Goal: Find specific page/section: Find specific page/section

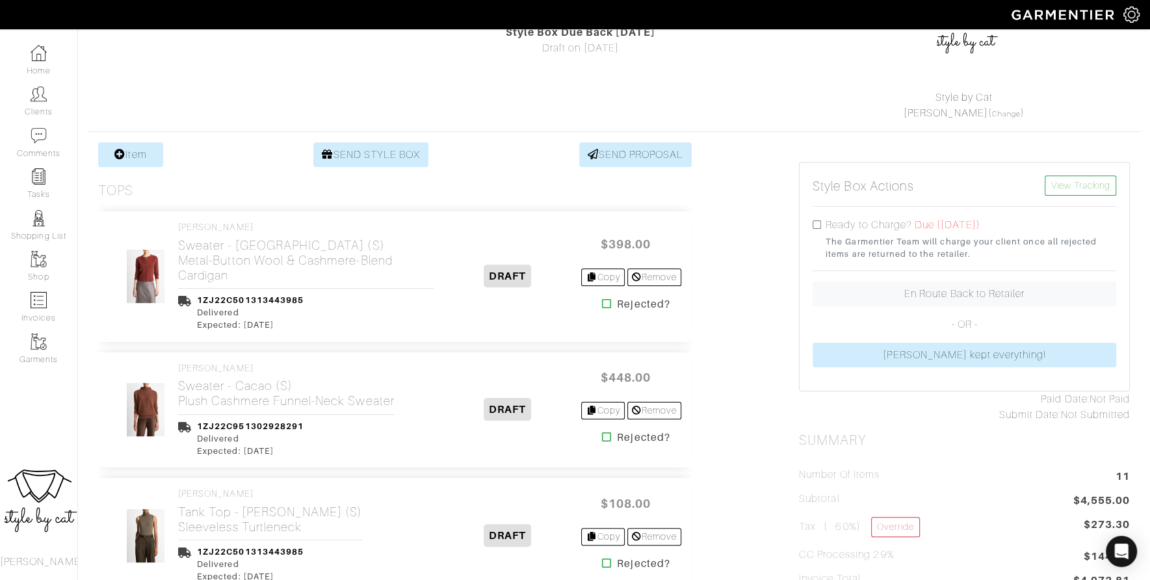
scroll to position [153, 0]
click at [602, 298] on icon at bounding box center [607, 303] width 10 height 10
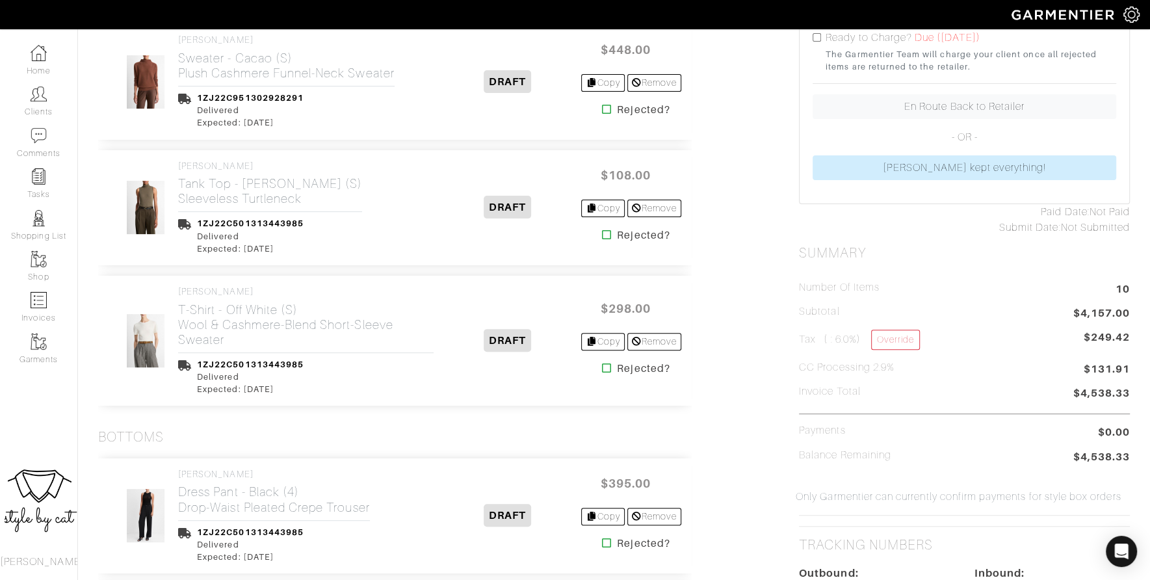
scroll to position [343, 0]
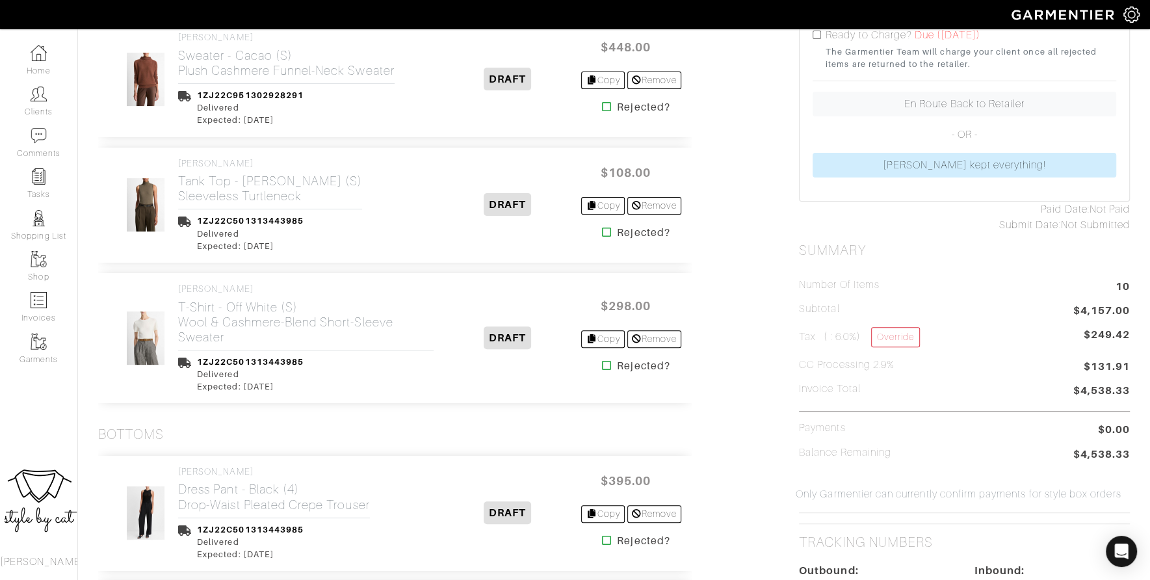
click at [603, 365] on icon at bounding box center [607, 365] width 10 height 10
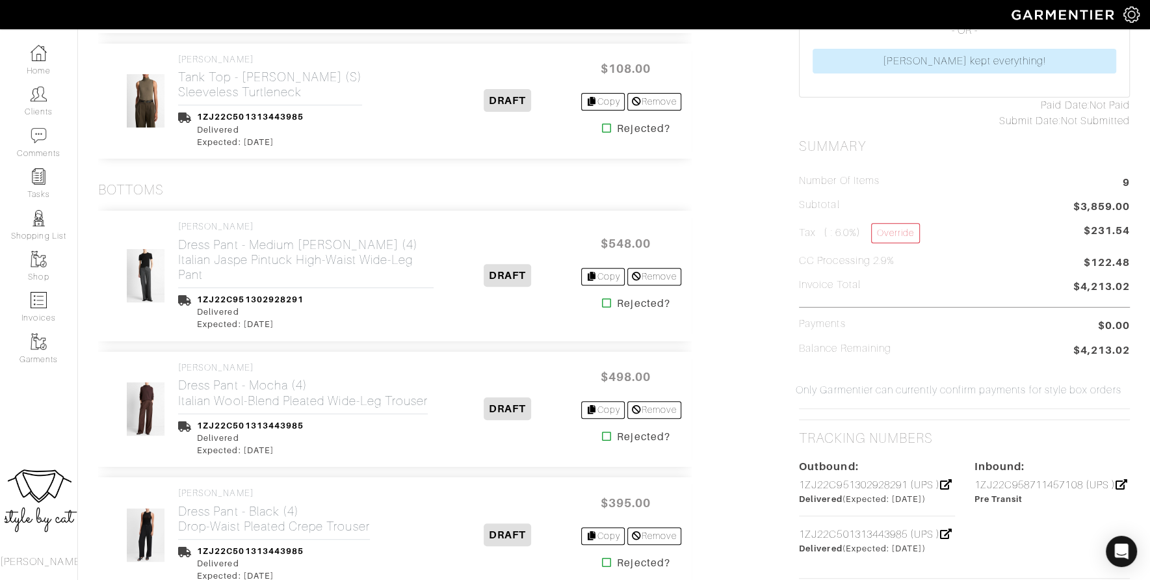
scroll to position [506, 0]
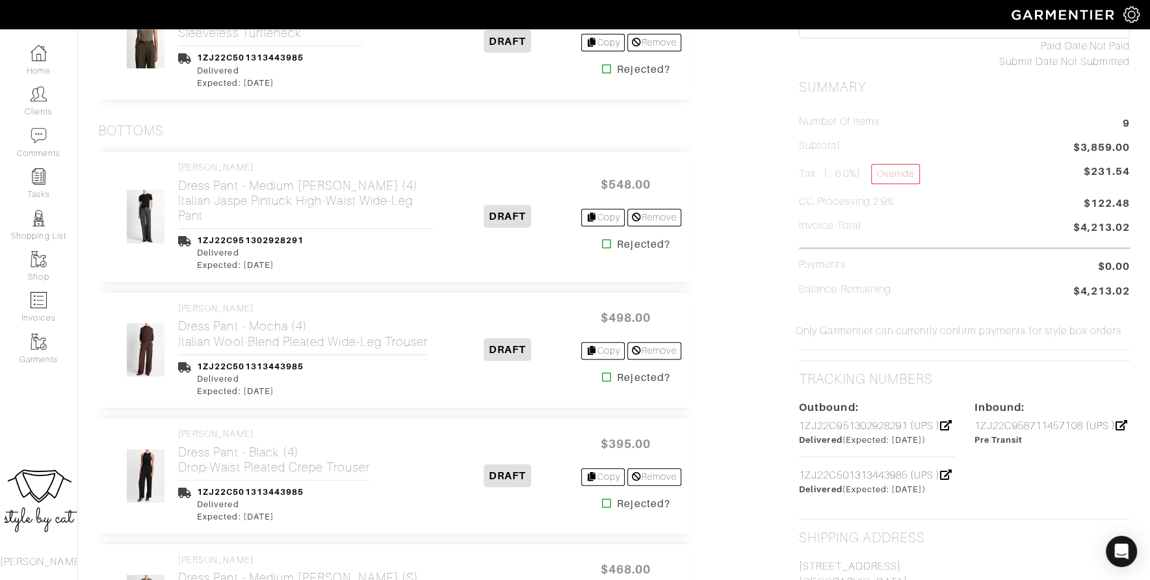
click at [603, 375] on icon at bounding box center [607, 377] width 10 height 10
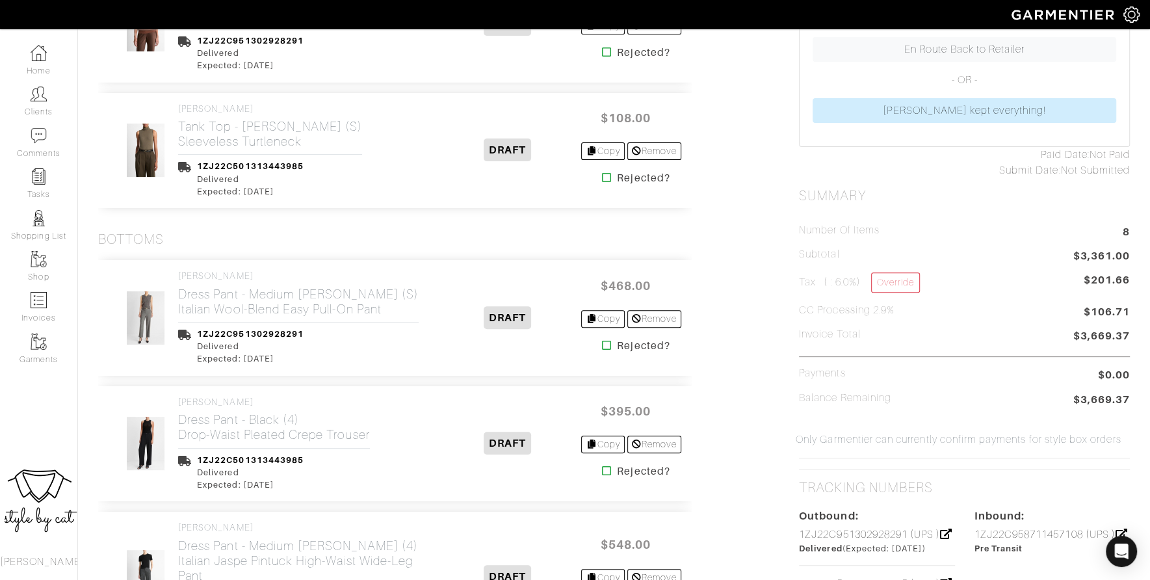
scroll to position [398, 0]
click at [602, 339] on icon at bounding box center [607, 344] width 10 height 10
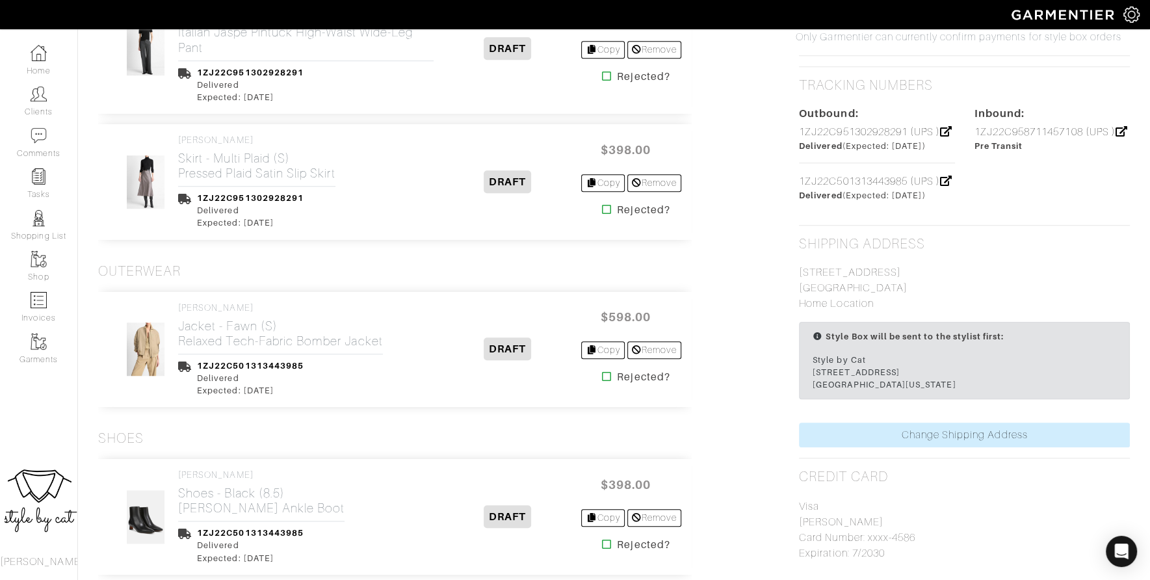
scroll to position [816, 0]
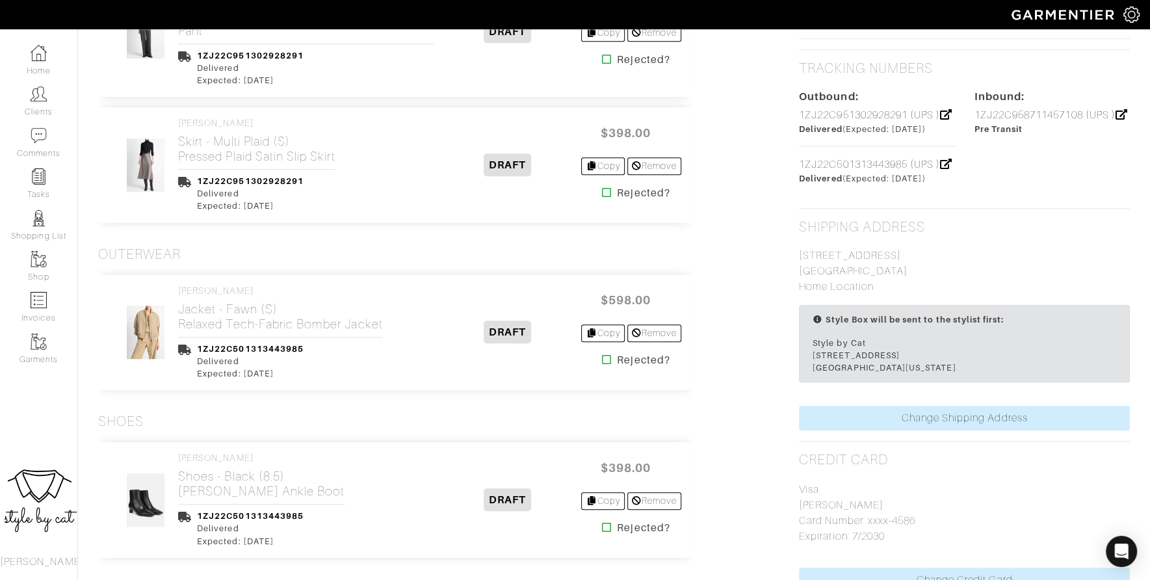
click at [603, 355] on icon at bounding box center [607, 359] width 10 height 10
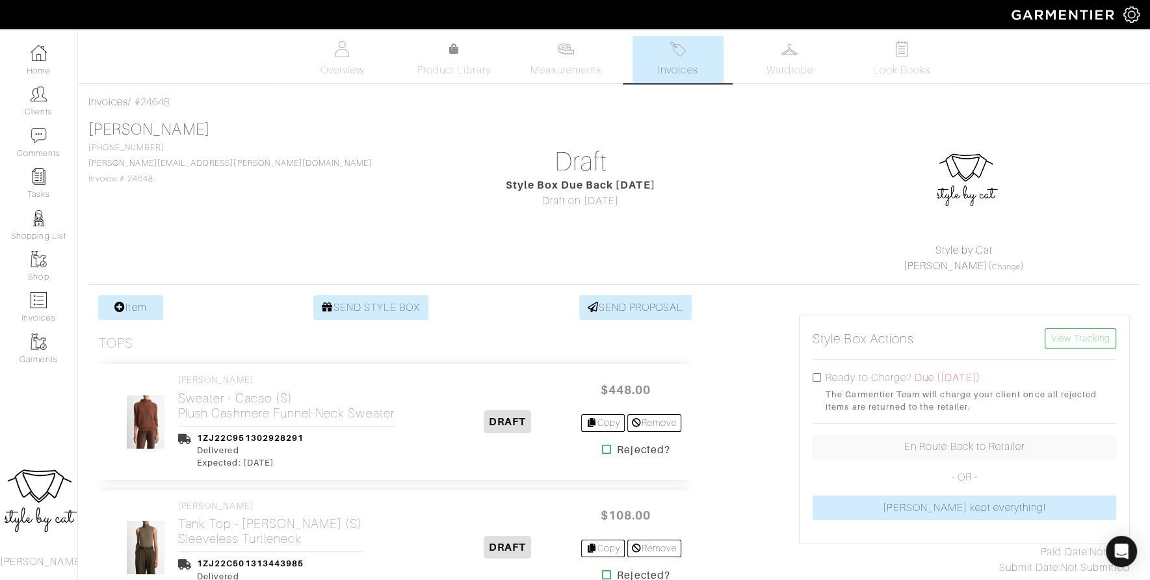
click at [671, 78] on link "Invoices" at bounding box center [677, 59] width 91 height 47
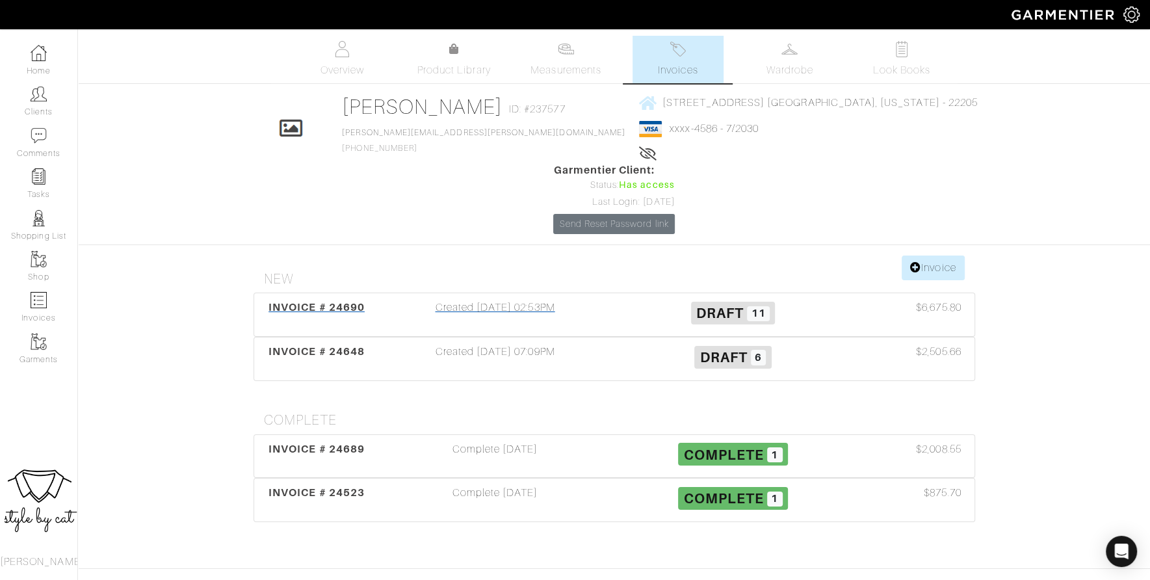
click at [279, 301] on span "INVOICE # 24690" at bounding box center [316, 307] width 96 height 12
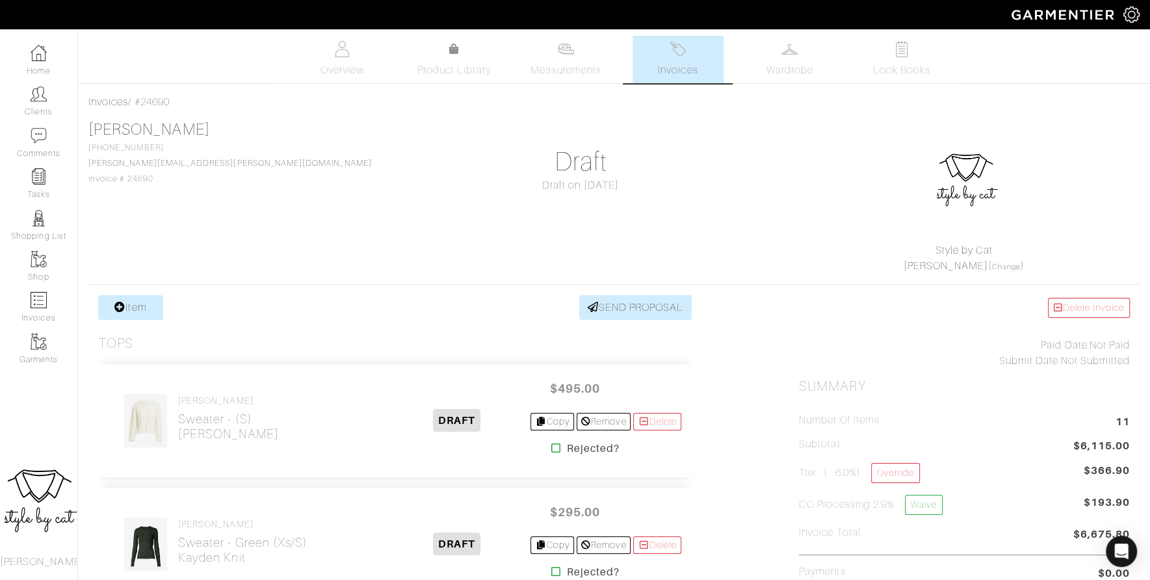
scroll to position [112, 0]
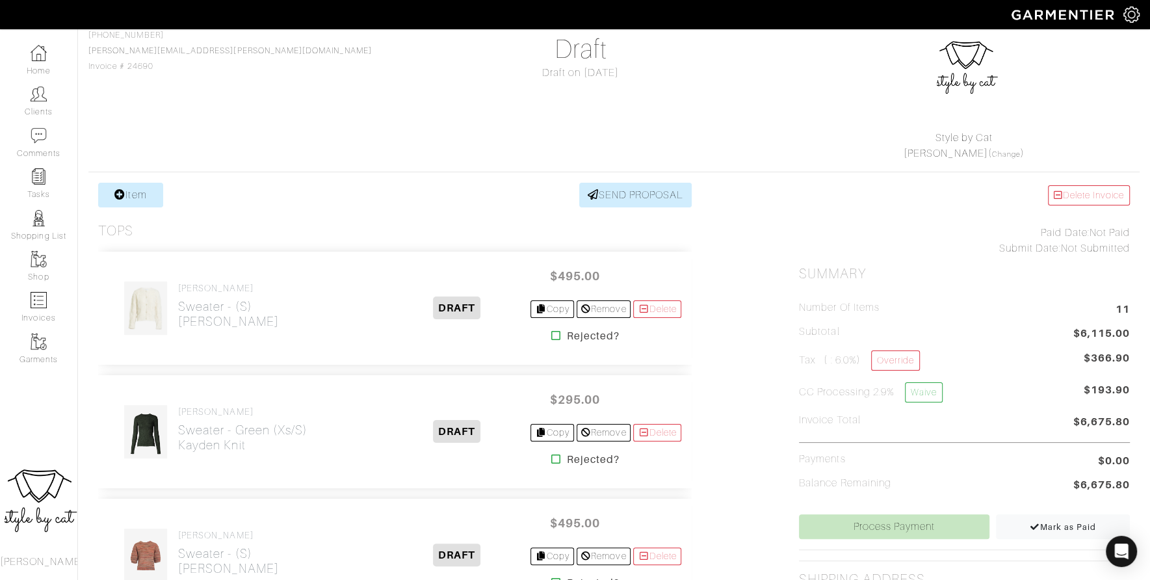
click at [551, 456] on icon at bounding box center [556, 459] width 10 height 10
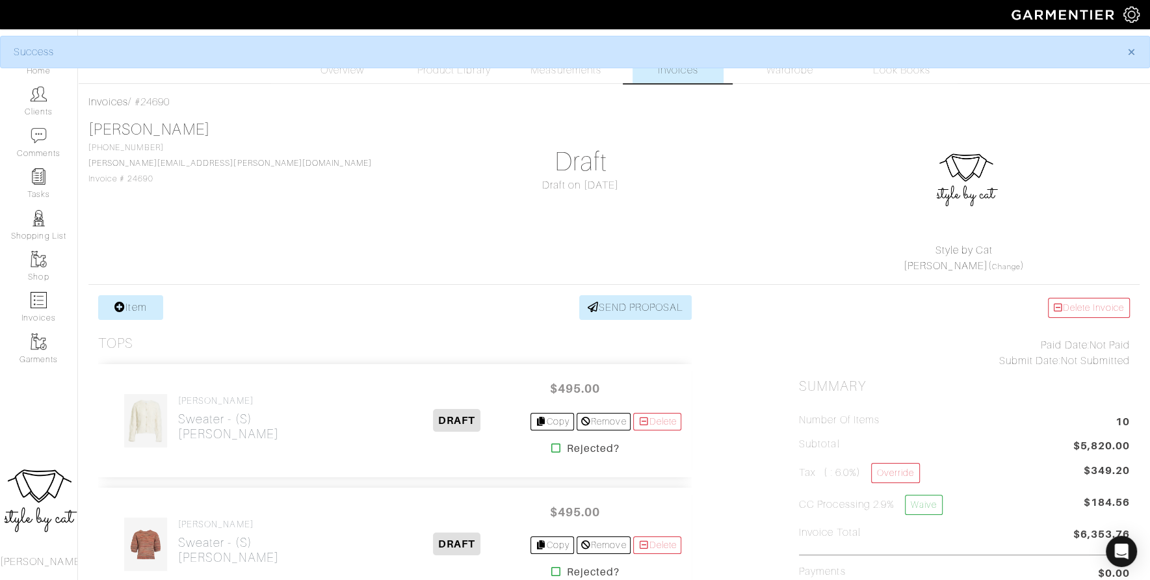
scroll to position [209, 0]
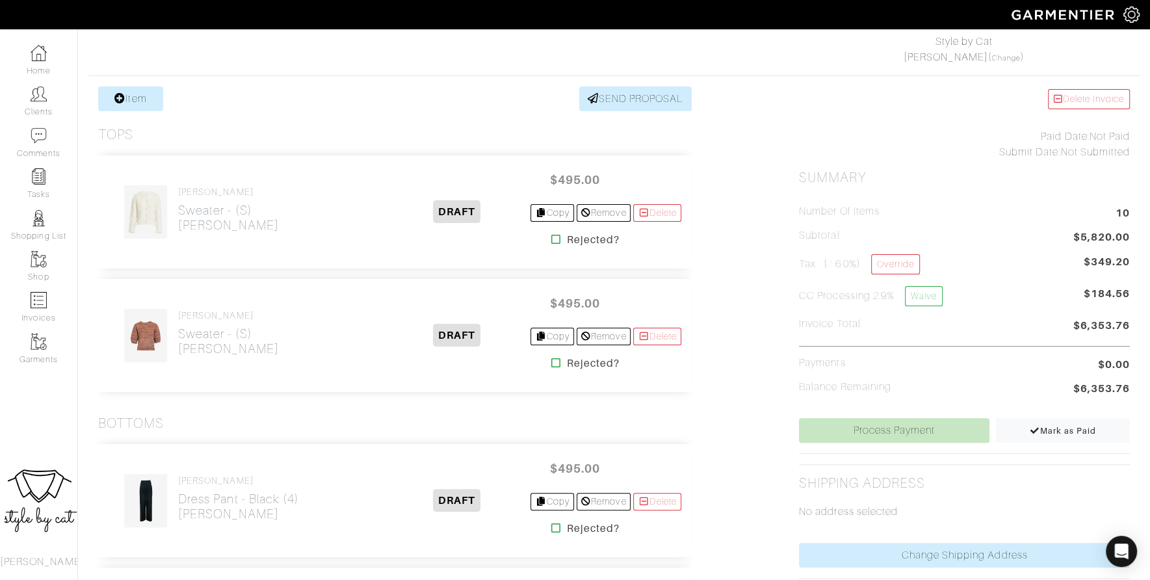
click at [551, 359] on icon at bounding box center [556, 362] width 10 height 10
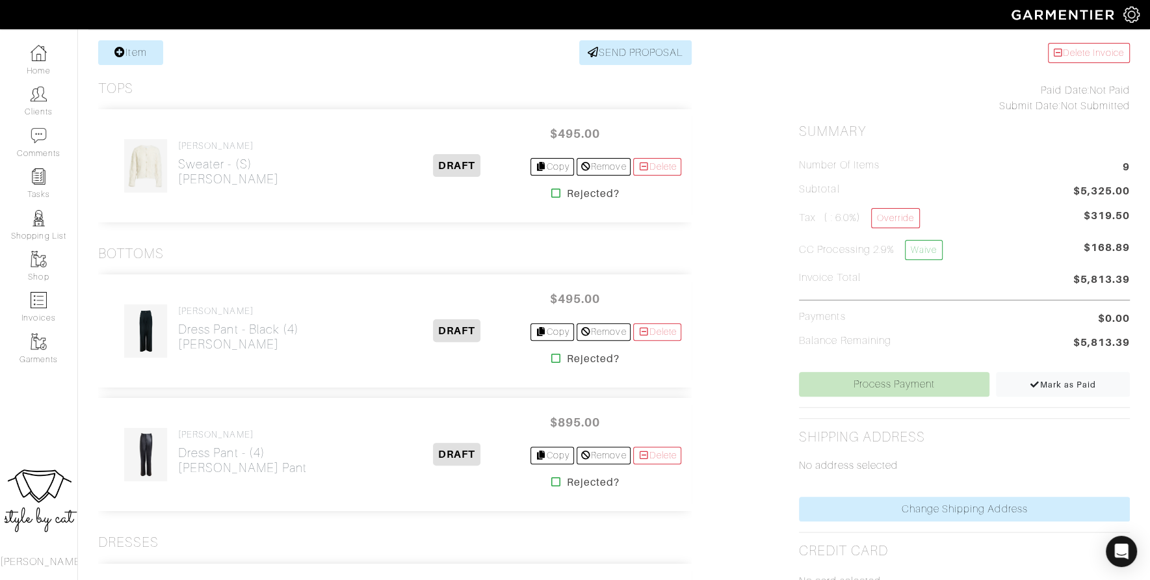
scroll to position [329, 0]
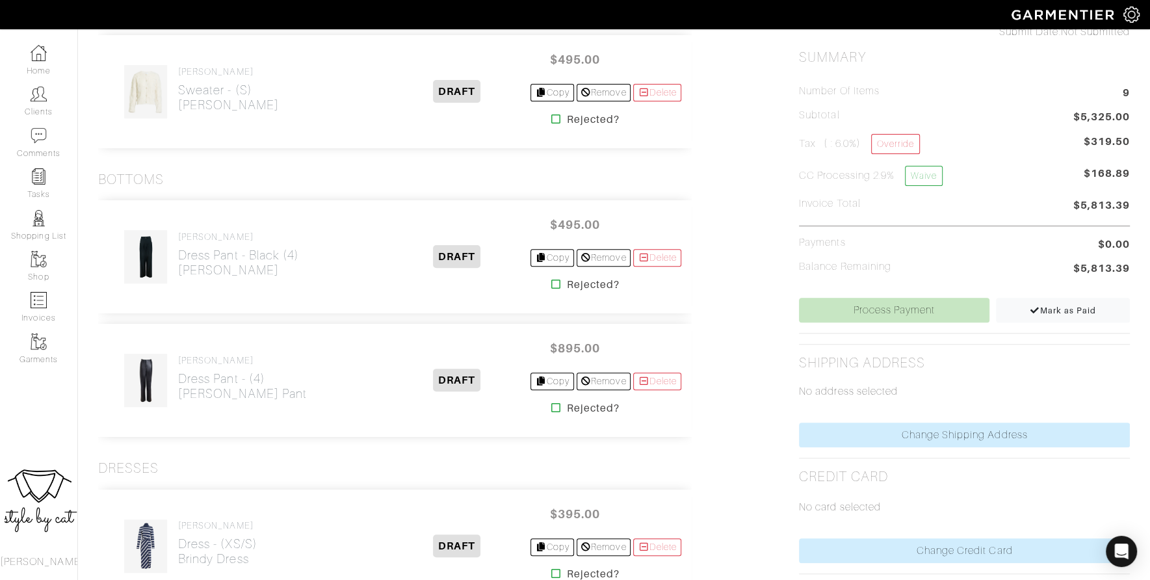
click at [551, 405] on icon at bounding box center [556, 407] width 10 height 10
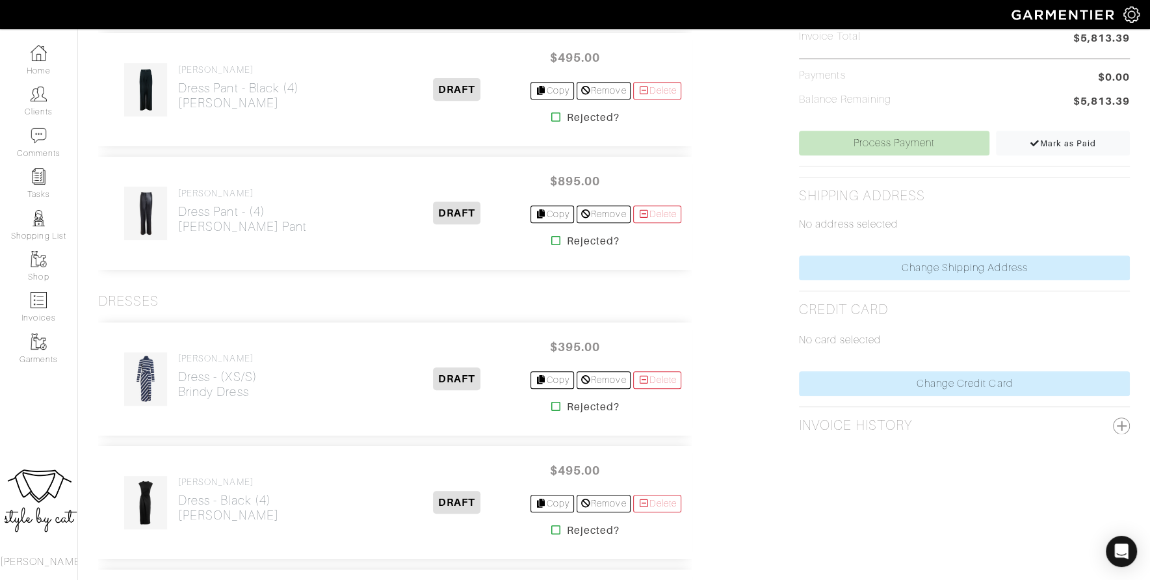
scroll to position [499, 0]
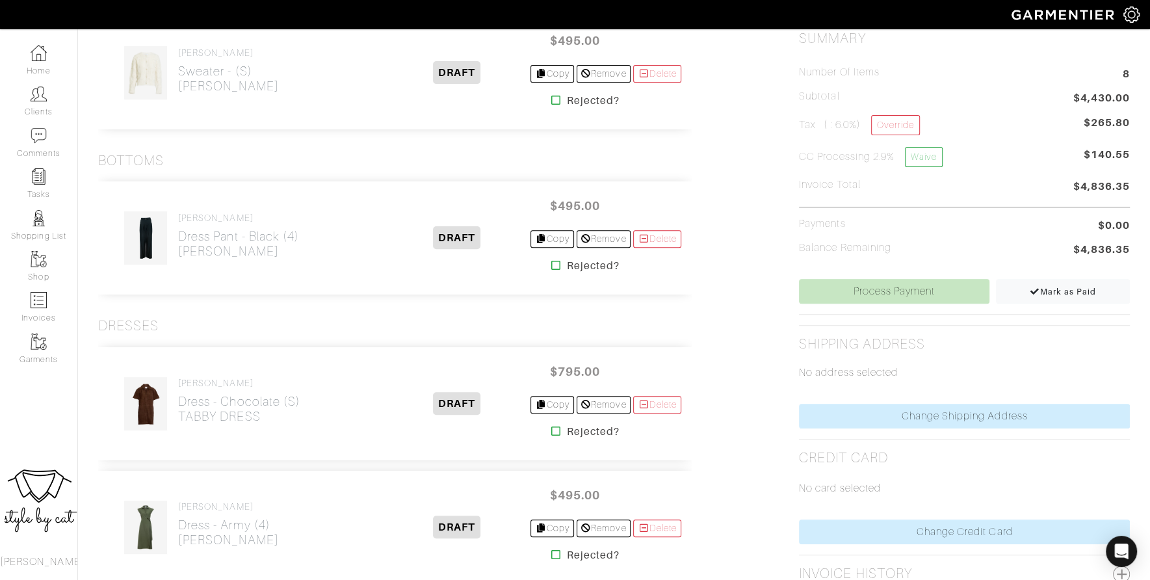
scroll to position [515, 0]
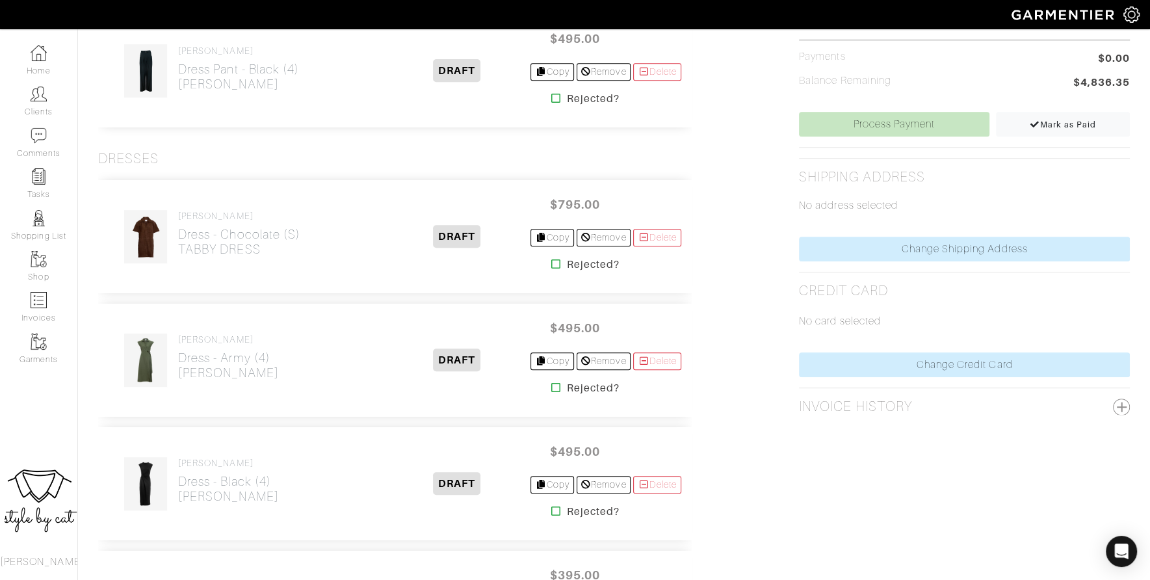
click at [551, 260] on icon at bounding box center [556, 264] width 10 height 10
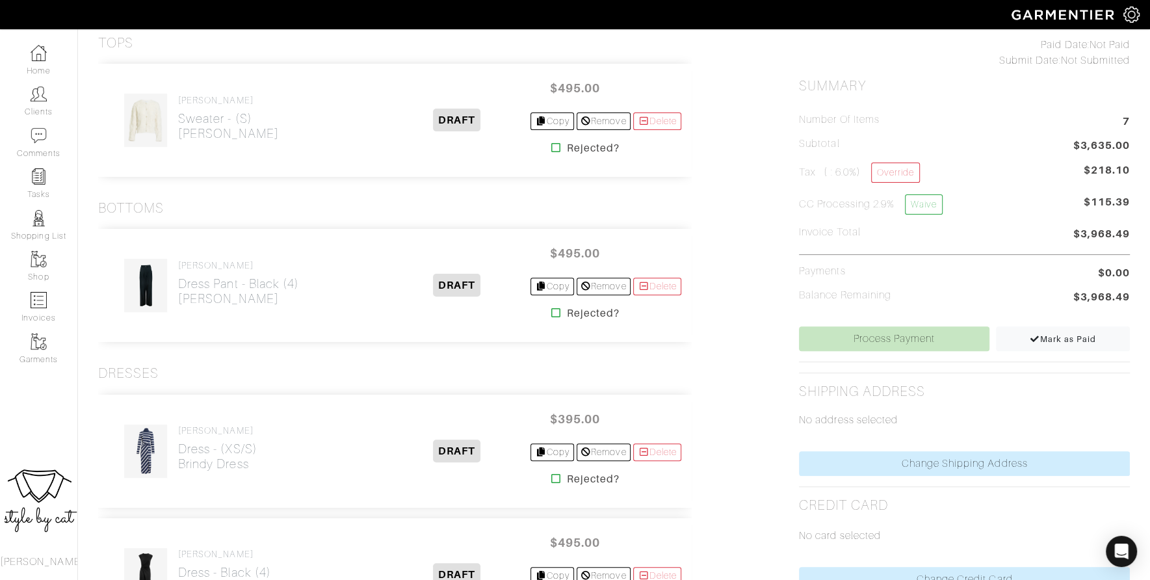
scroll to position [366, 0]
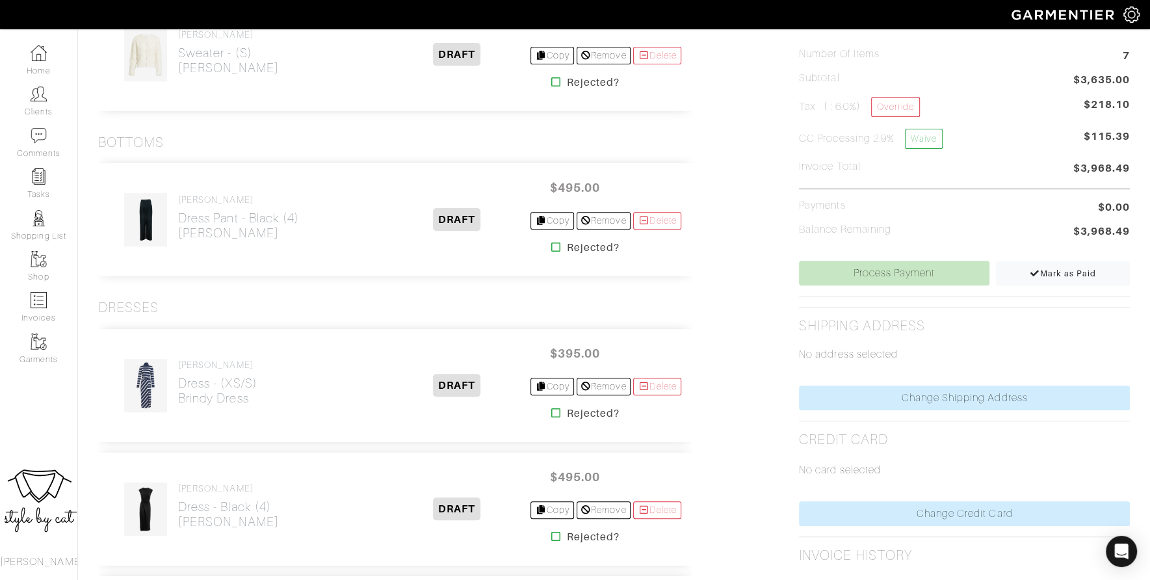
click at [551, 408] on icon at bounding box center [556, 413] width 10 height 10
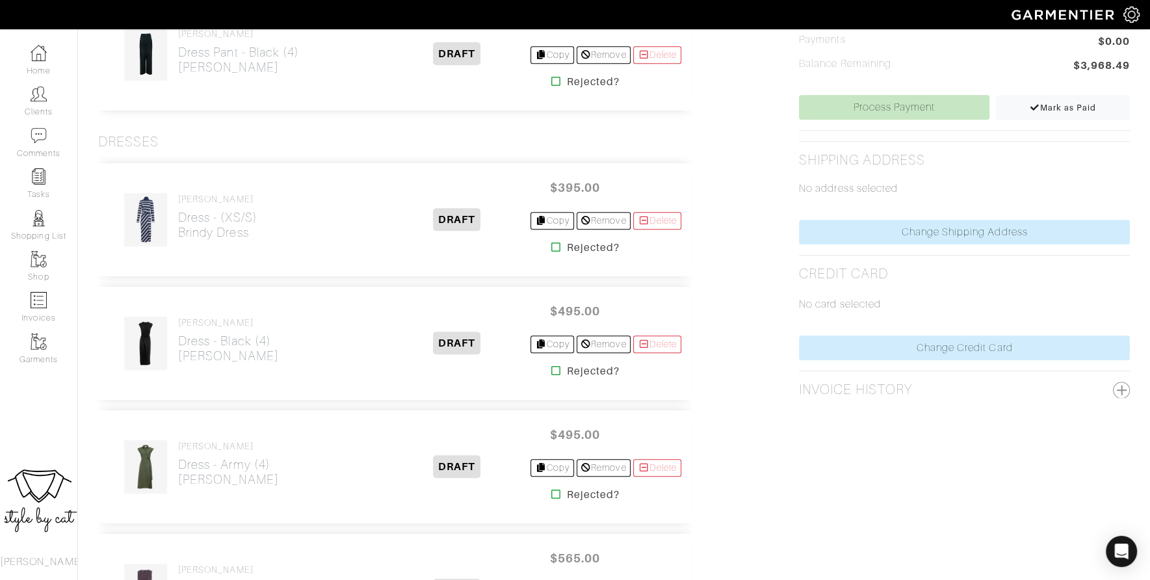
scroll to position [586, 0]
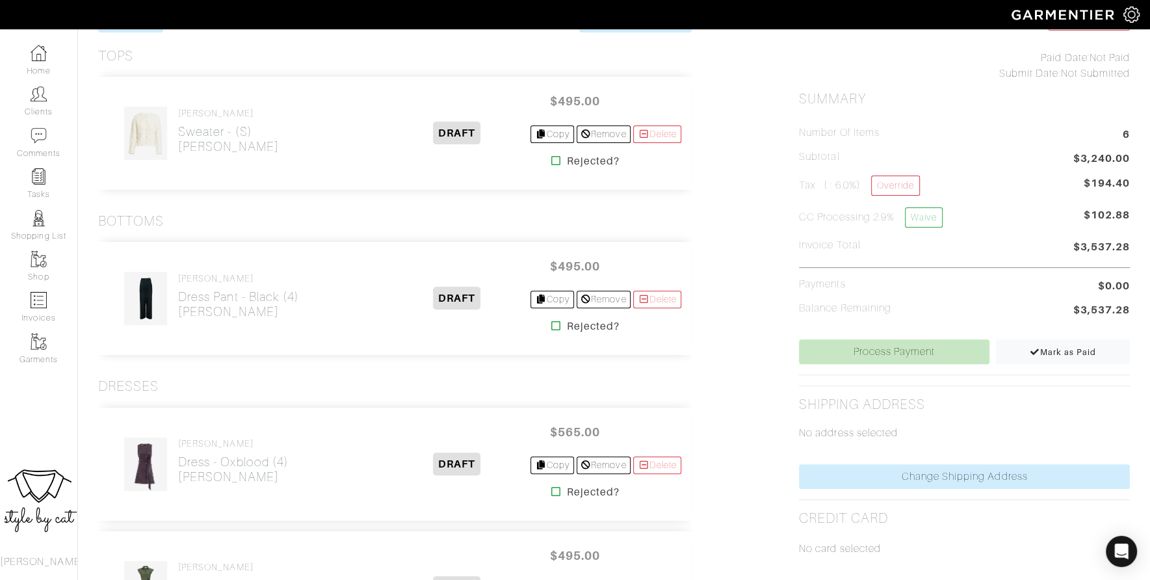
scroll to position [288, 0]
click at [551, 489] on icon at bounding box center [556, 491] width 10 height 10
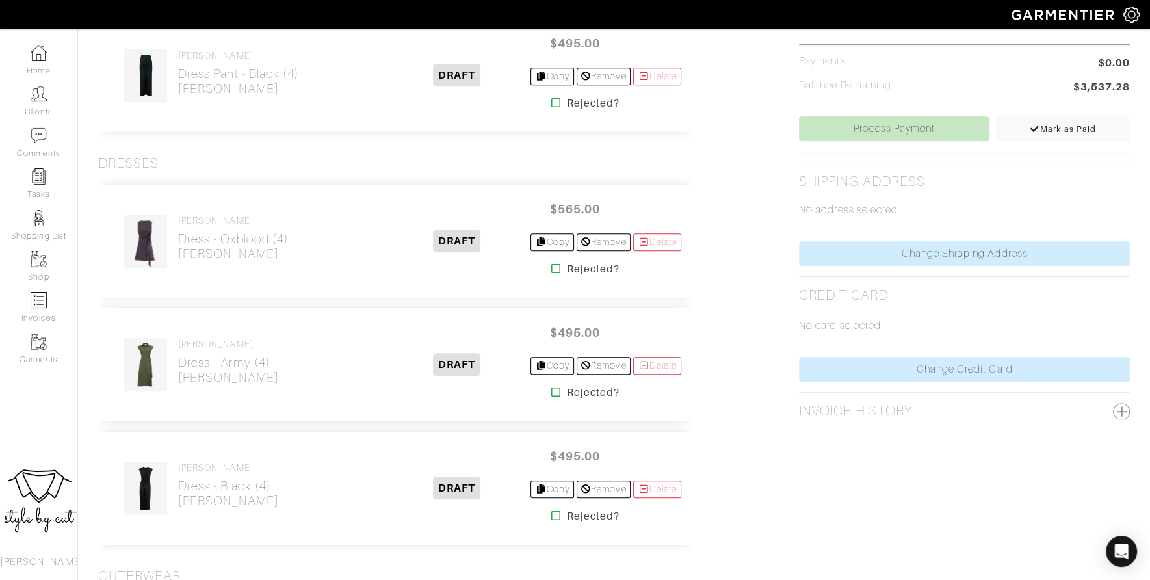
scroll to position [511, 0]
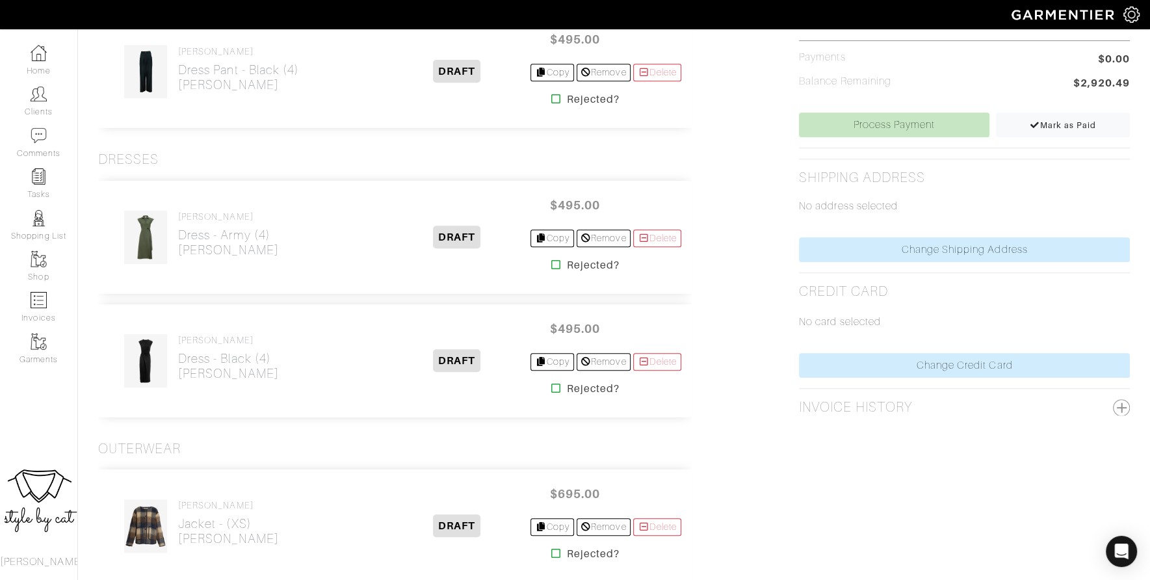
scroll to position [515, 0]
click at [551, 261] on icon at bounding box center [556, 264] width 10 height 10
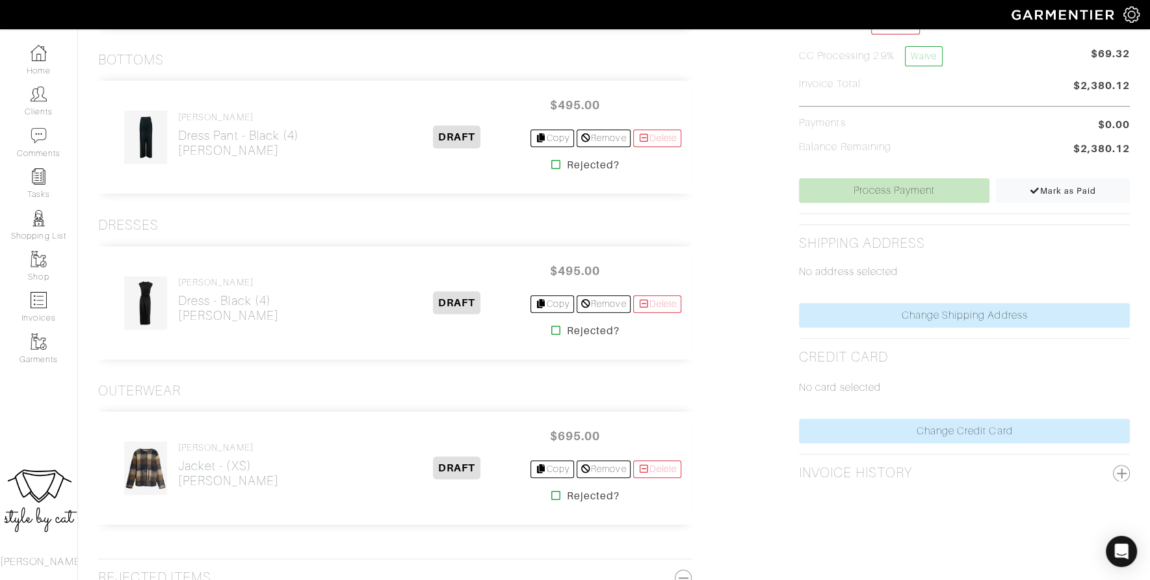
scroll to position [449, 0]
click at [551, 324] on icon at bounding box center [556, 329] width 10 height 10
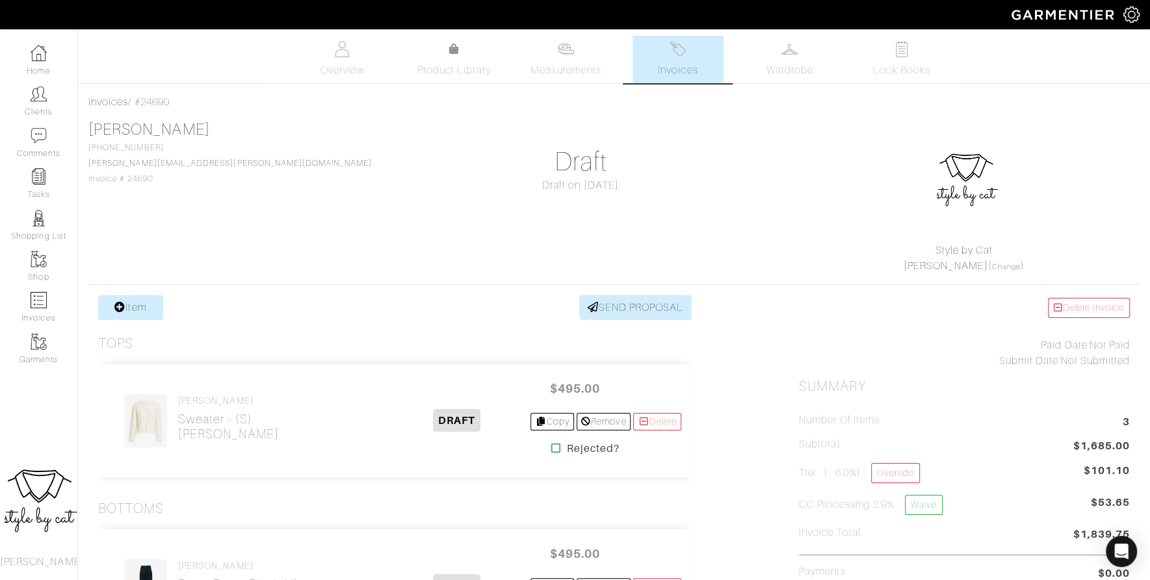
click at [649, 73] on link "Invoices" at bounding box center [677, 59] width 91 height 47
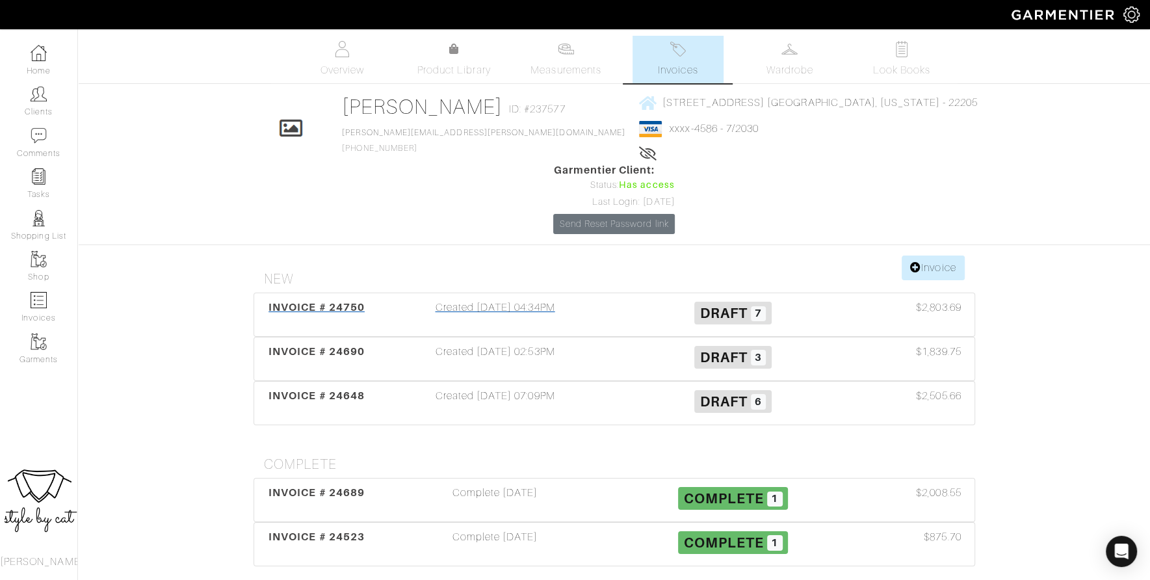
click at [305, 300] on div "INVOICE # 24750" at bounding box center [316, 315] width 119 height 30
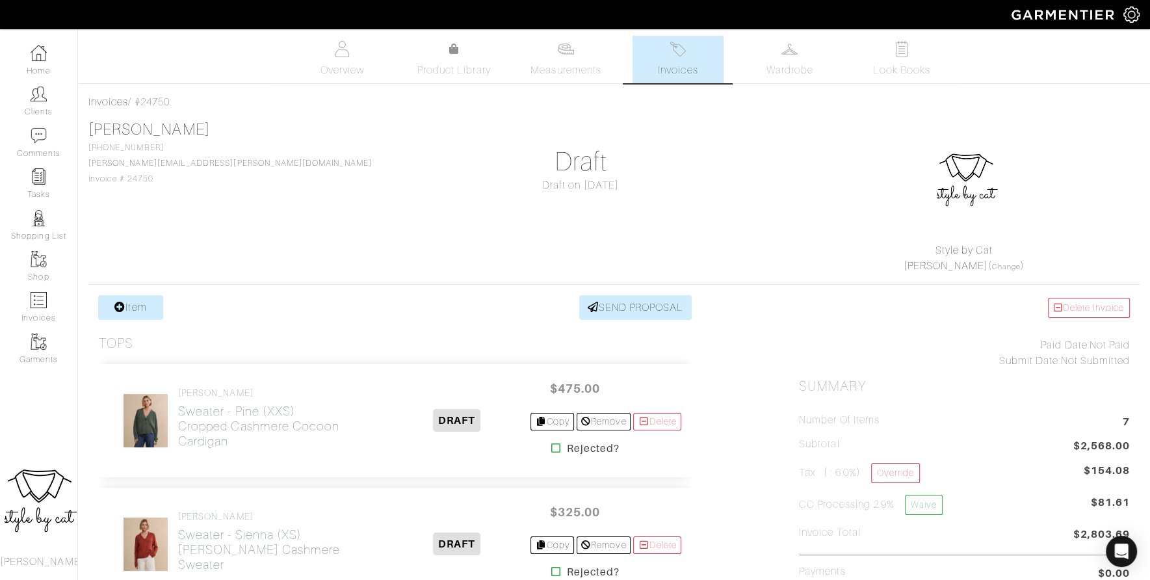
click at [708, 51] on link "Invoices" at bounding box center [677, 59] width 91 height 47
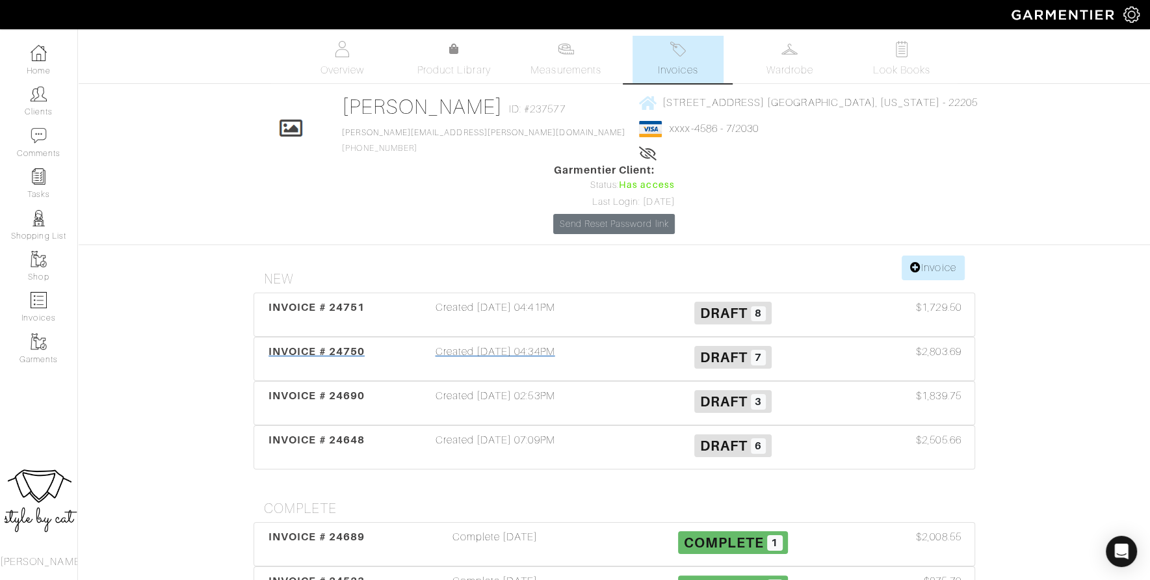
click at [333, 345] on span "INVOICE # 24750" at bounding box center [316, 351] width 96 height 12
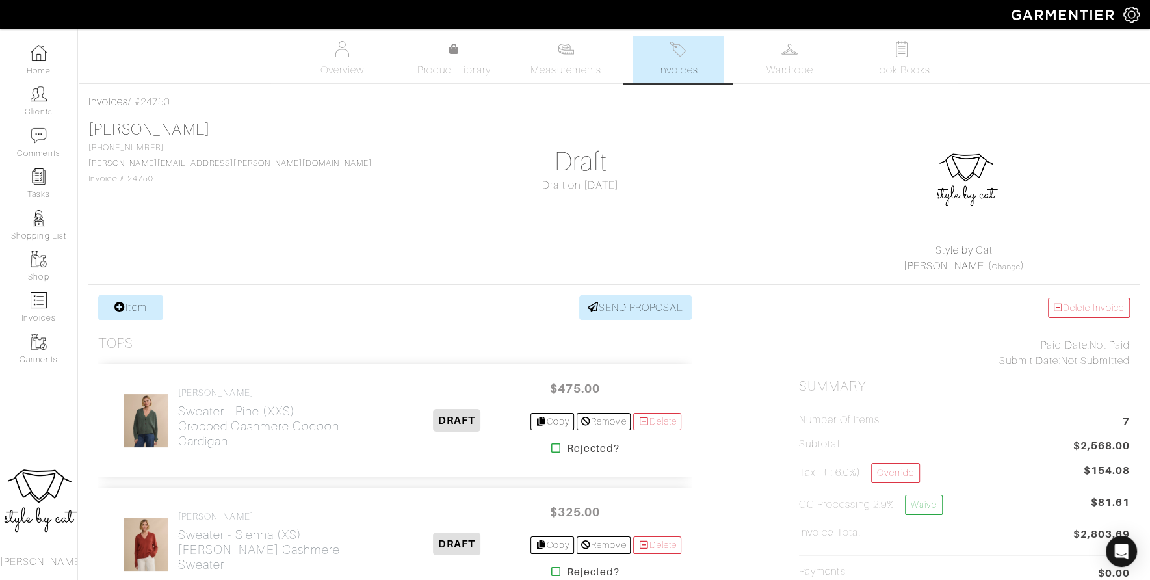
click at [688, 56] on link "Invoices" at bounding box center [677, 59] width 91 height 47
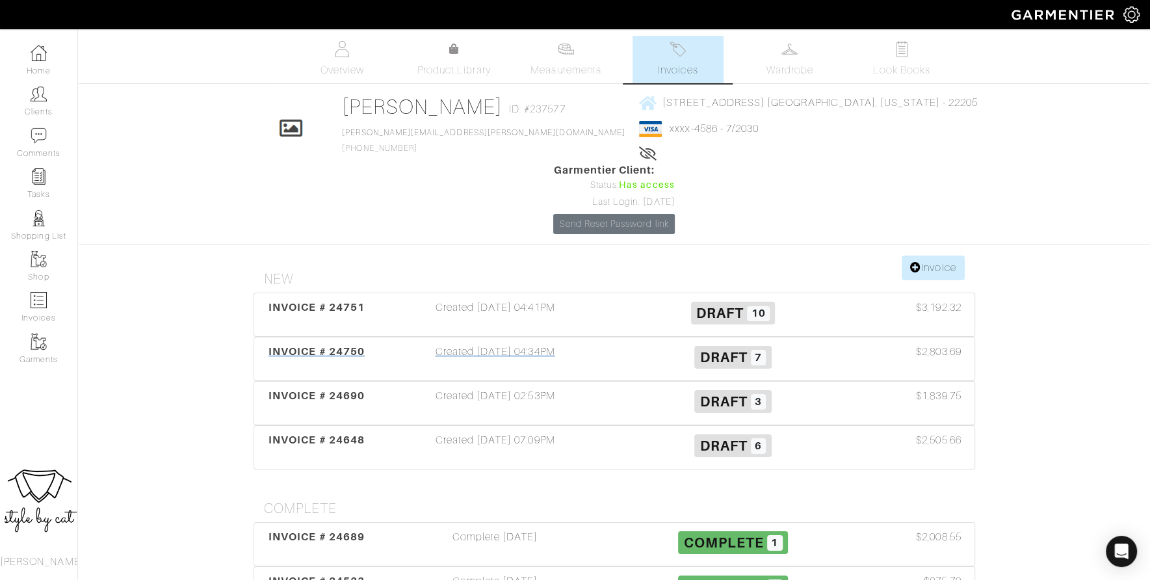
click at [305, 345] on span "INVOICE # 24750" at bounding box center [316, 351] width 96 height 12
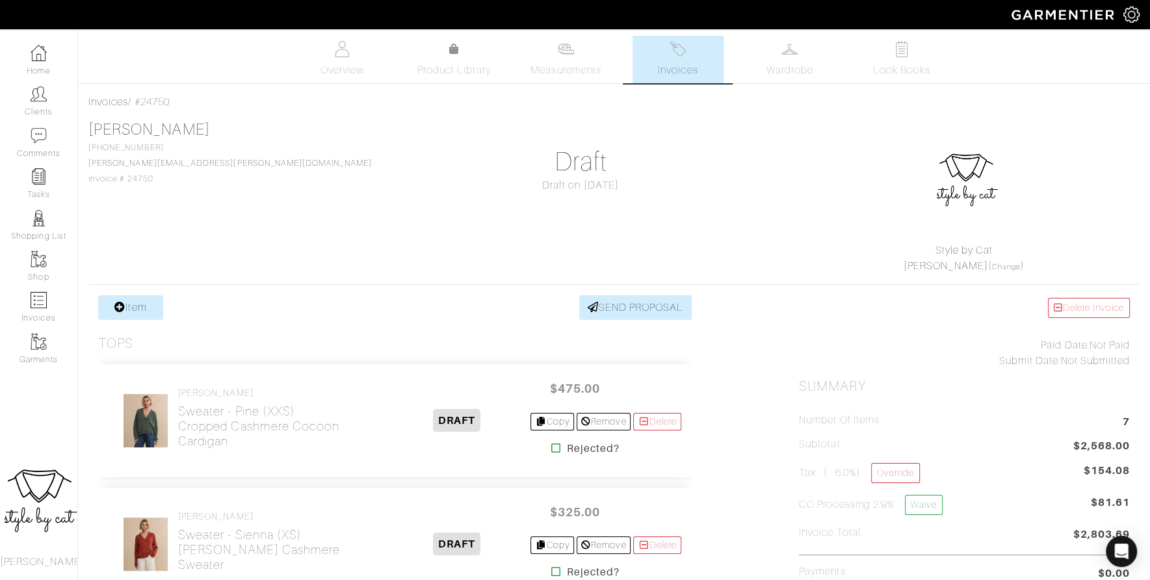
click at [662, 51] on link "Invoices" at bounding box center [677, 59] width 91 height 47
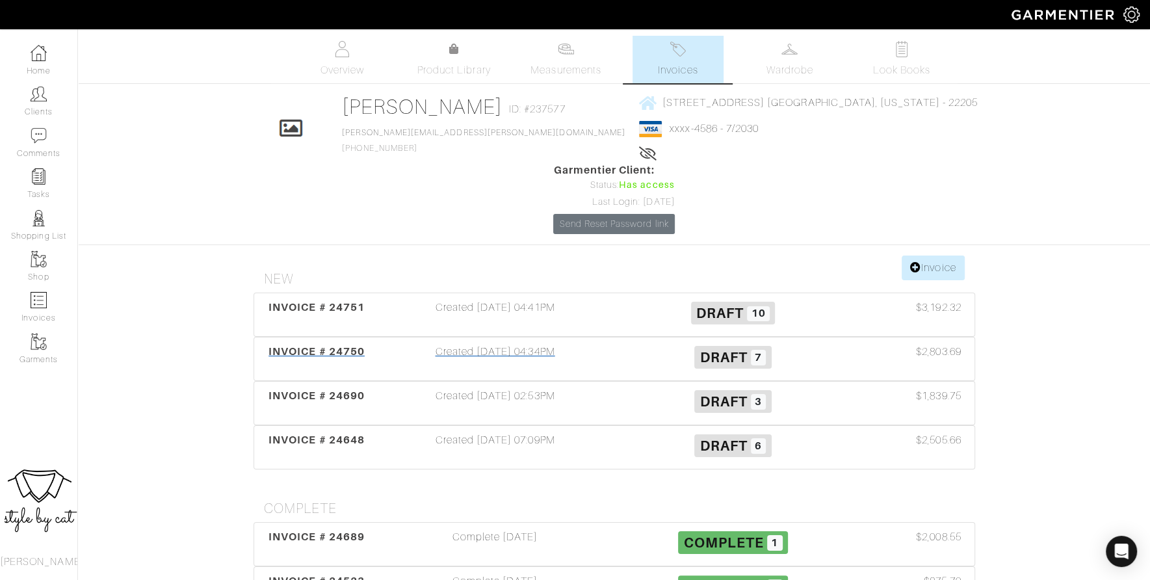
click at [341, 344] on div "INVOICE # 24750" at bounding box center [316, 359] width 119 height 30
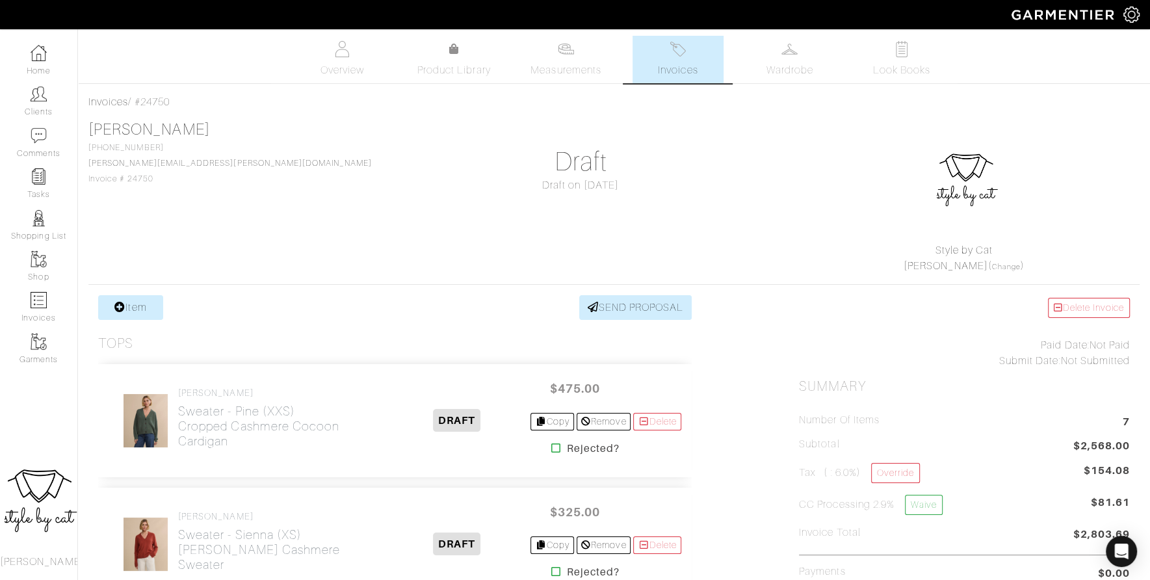
click at [673, 36] on link "Invoices" at bounding box center [677, 59] width 91 height 47
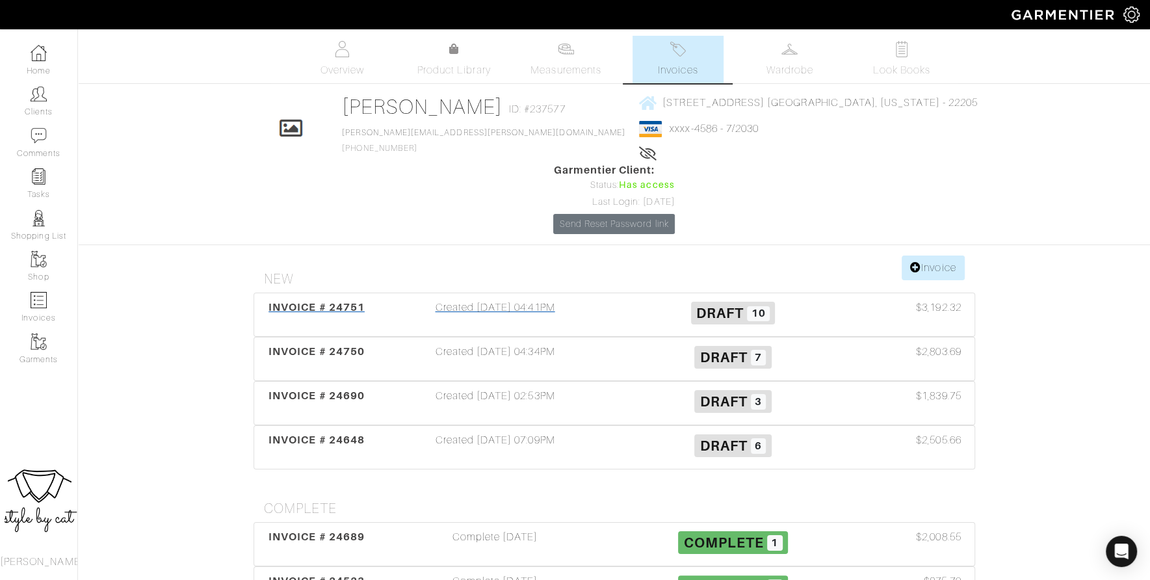
click at [289, 300] on div "INVOICE # 24751" at bounding box center [316, 315] width 119 height 30
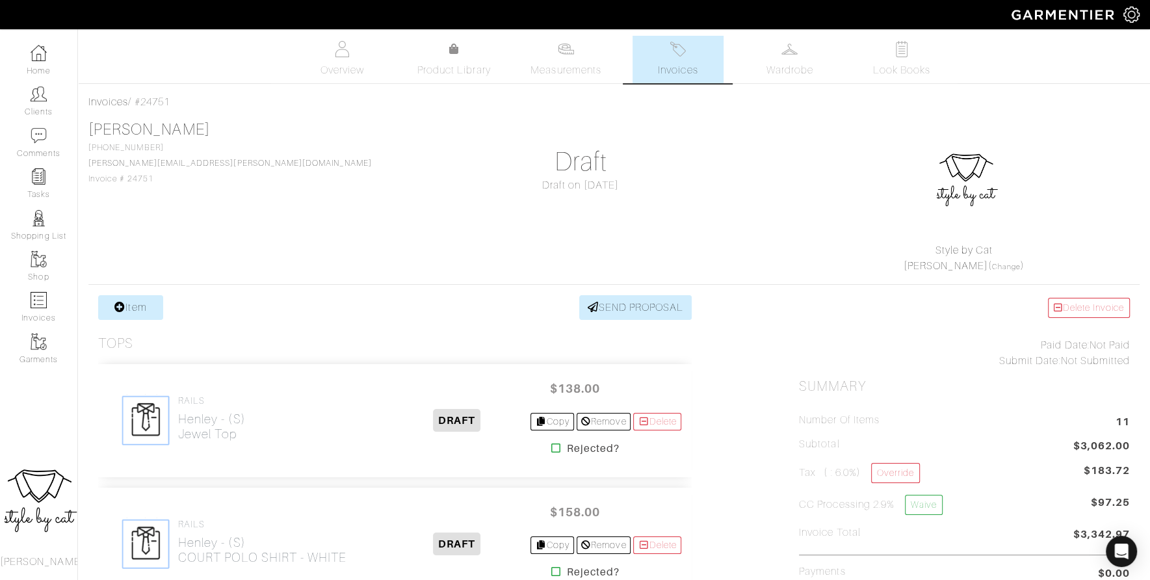
click at [638, 159] on h1 "Draft" at bounding box center [580, 161] width 331 height 31
click at [676, 47] on img at bounding box center [677, 49] width 16 height 16
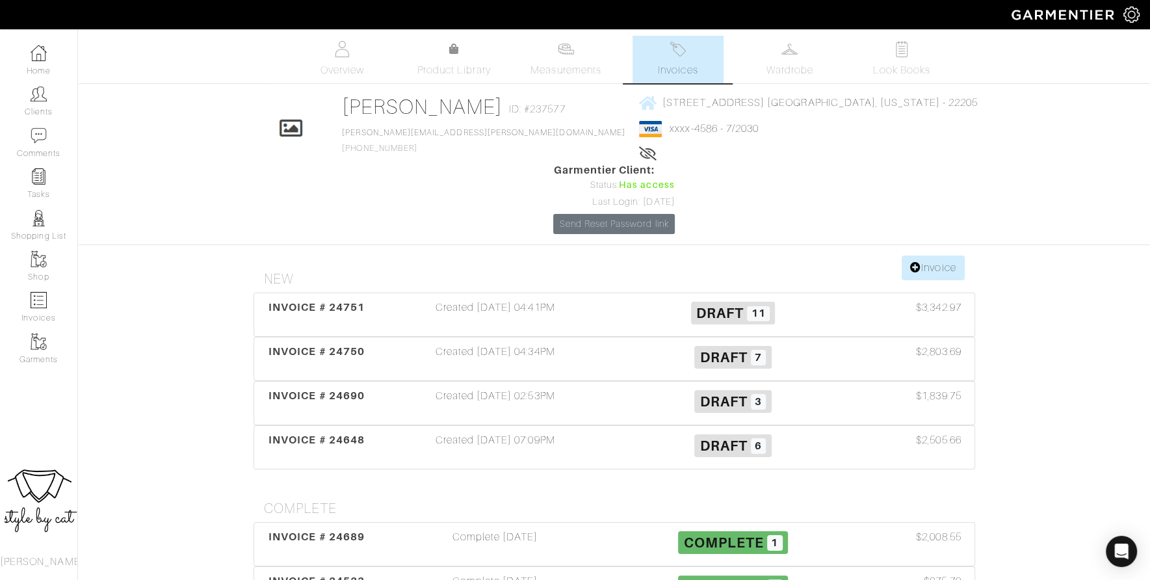
click at [1049, 441] on div "Samantha Abraham Invoices Overview Measurements Product Library Invoices Wardro…" at bounding box center [575, 339] width 1150 height 606
